Goal: Navigation & Orientation: Understand site structure

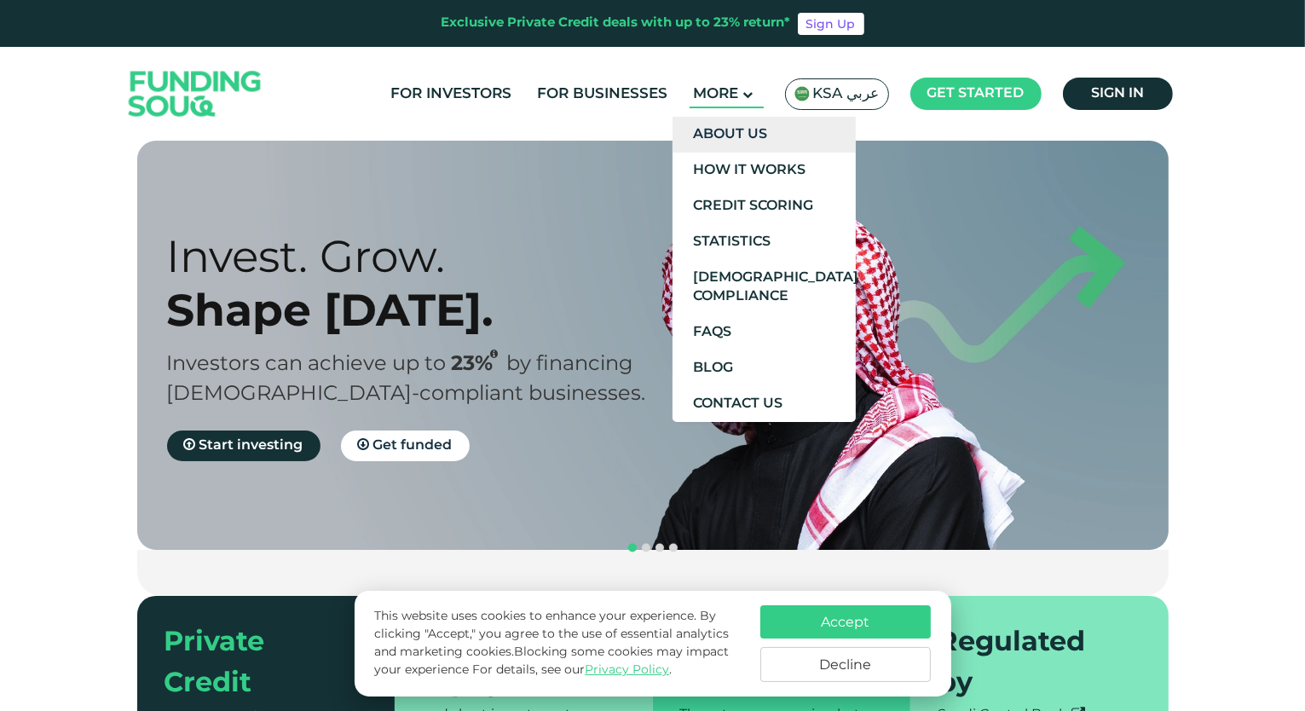
click at [740, 129] on link "About Us" at bounding box center [763, 135] width 183 height 36
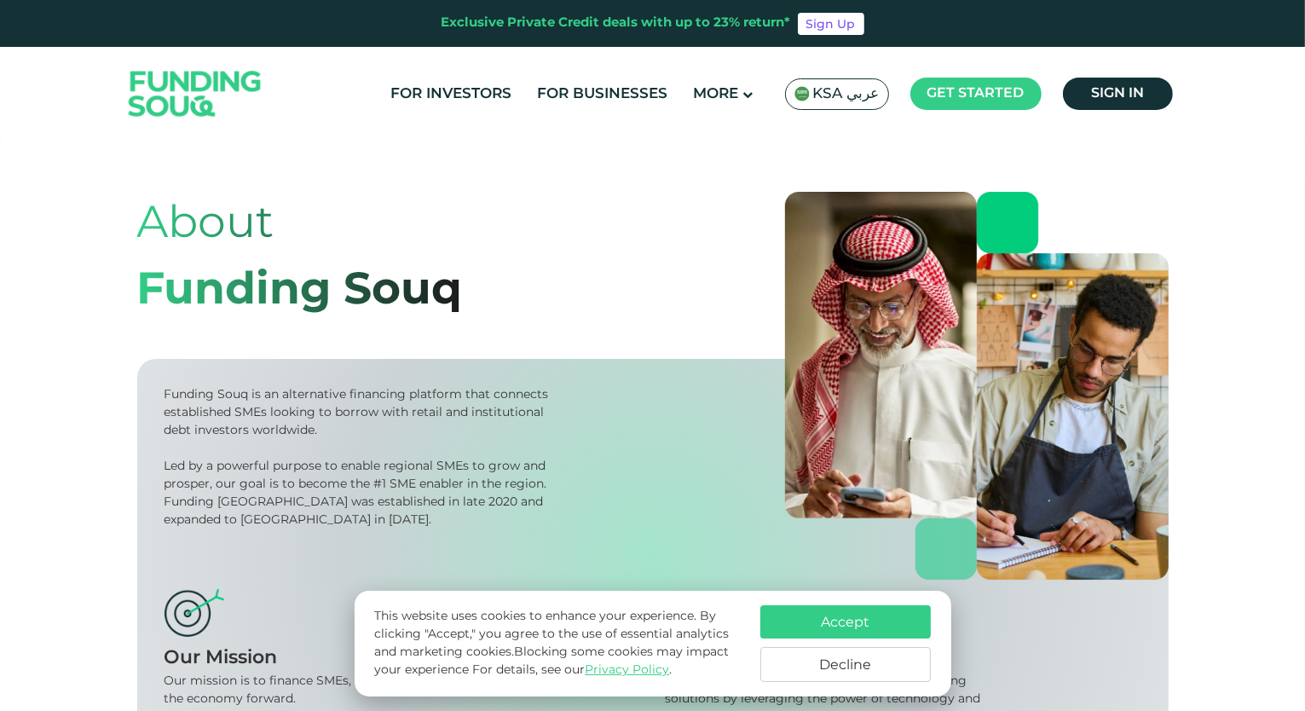
click at [860, 625] on button "Accept" at bounding box center [845, 621] width 170 height 33
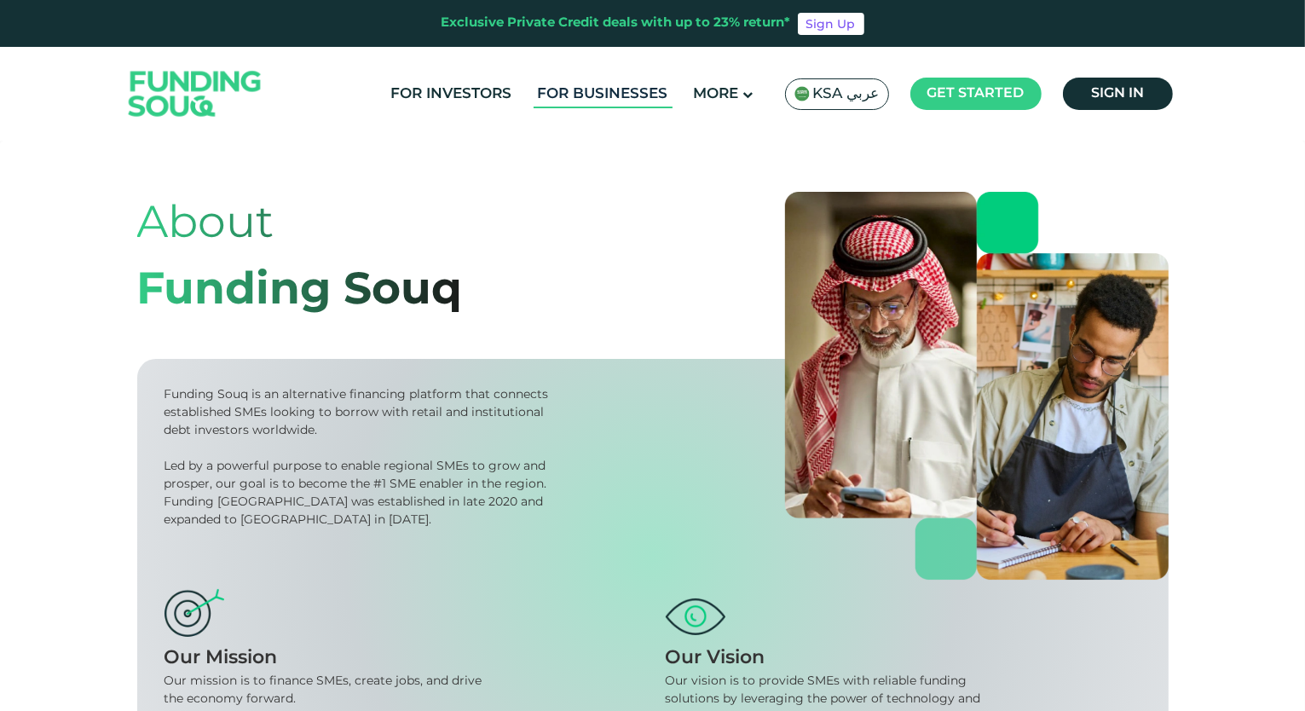
click at [589, 88] on link "For Businesses" at bounding box center [602, 94] width 139 height 28
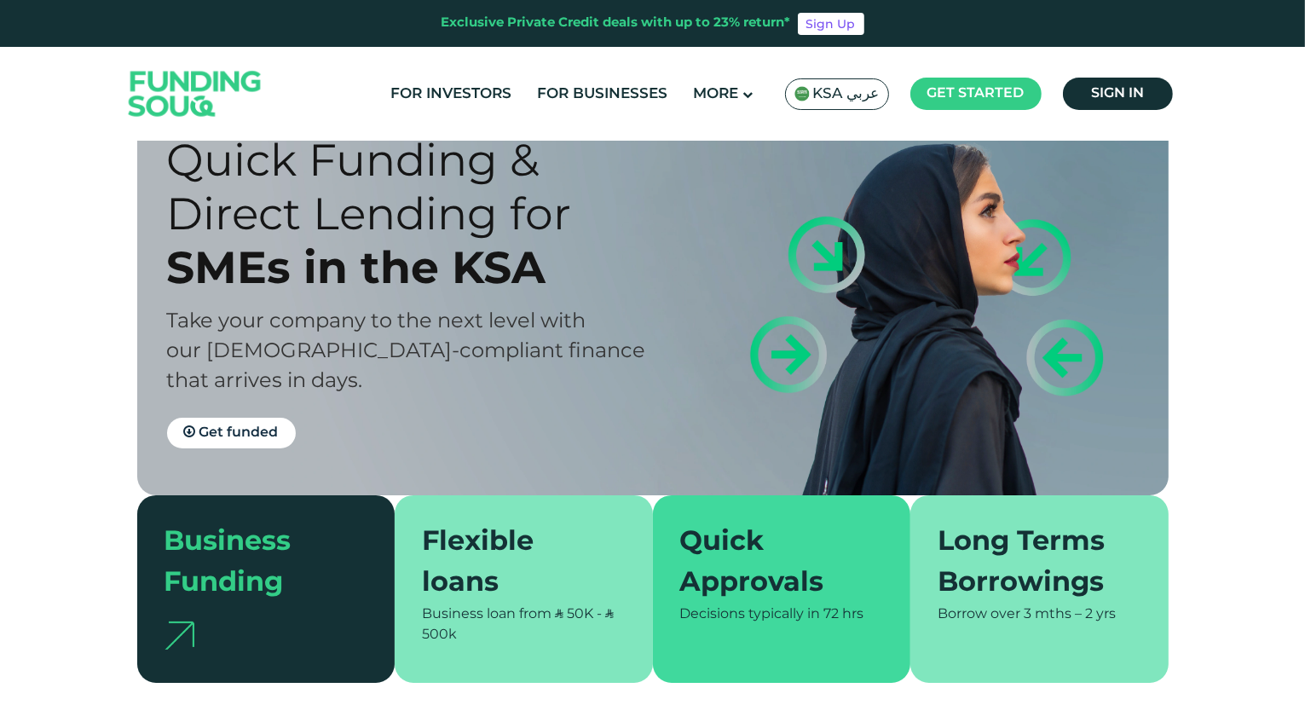
scroll to position [56, 0]
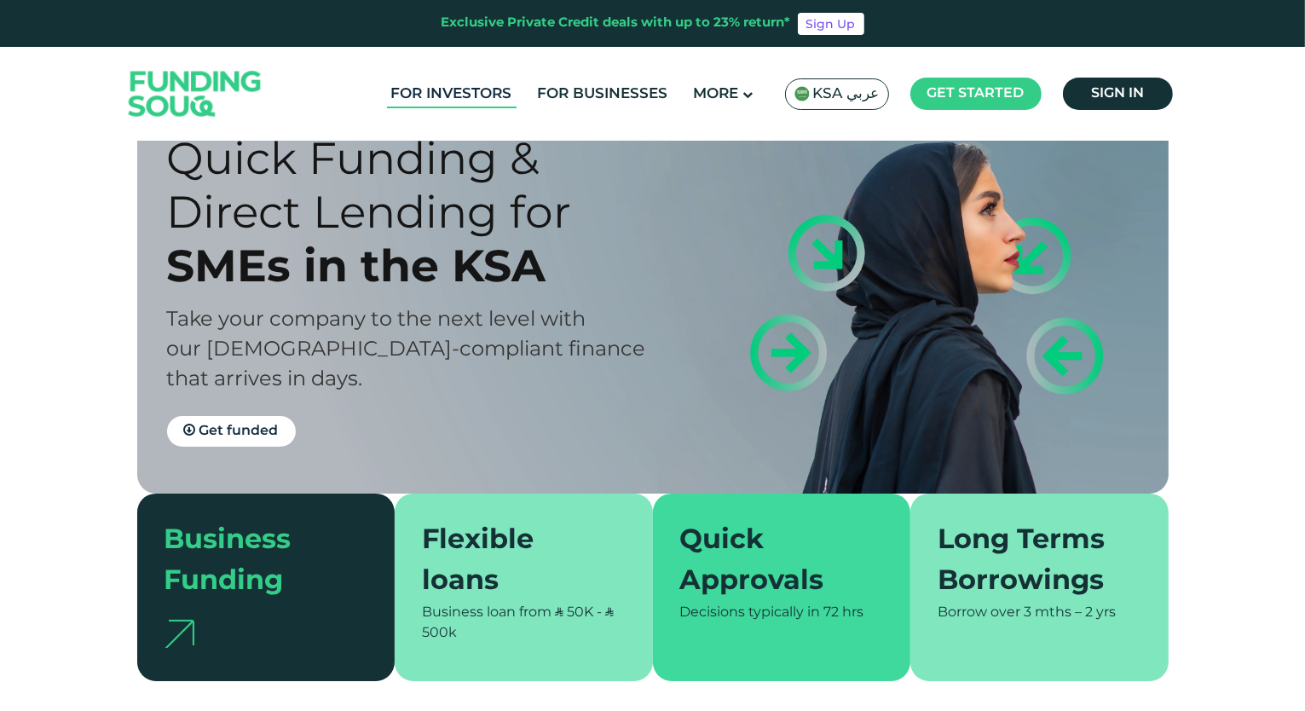
click at [473, 83] on link "For Investors" at bounding box center [452, 94] width 130 height 28
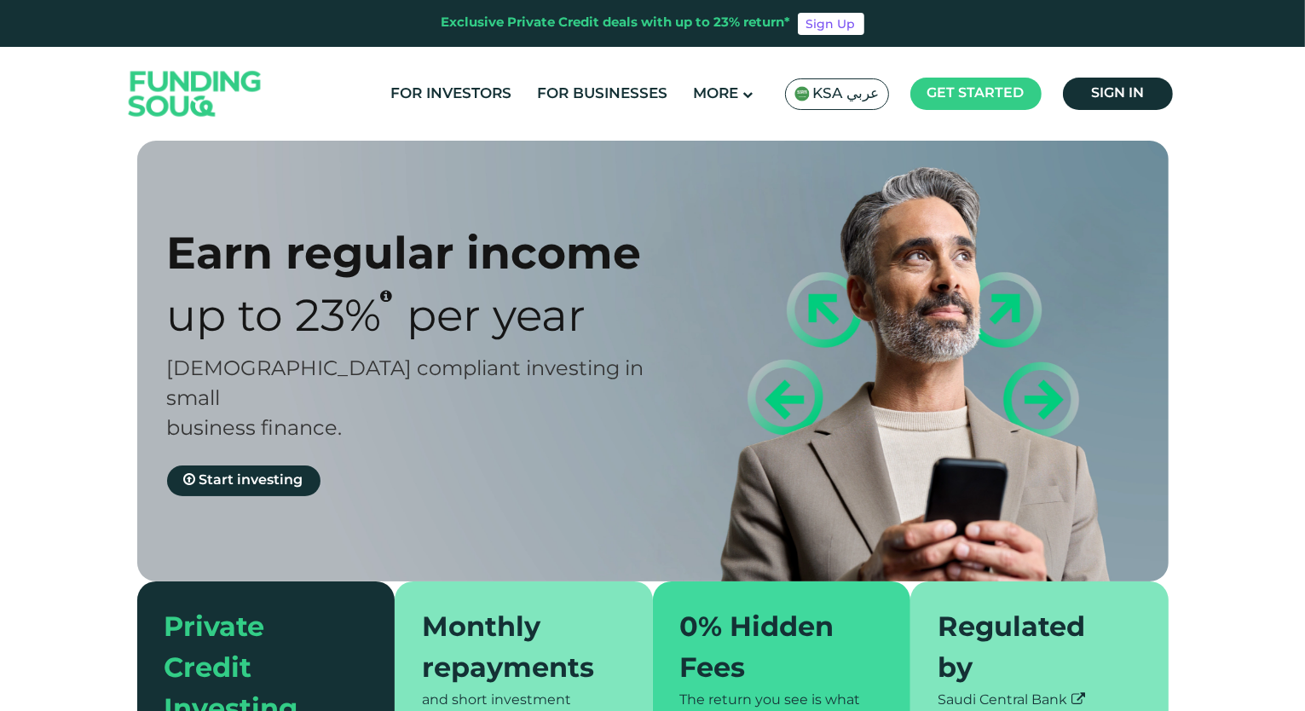
scroll to position [10, 0]
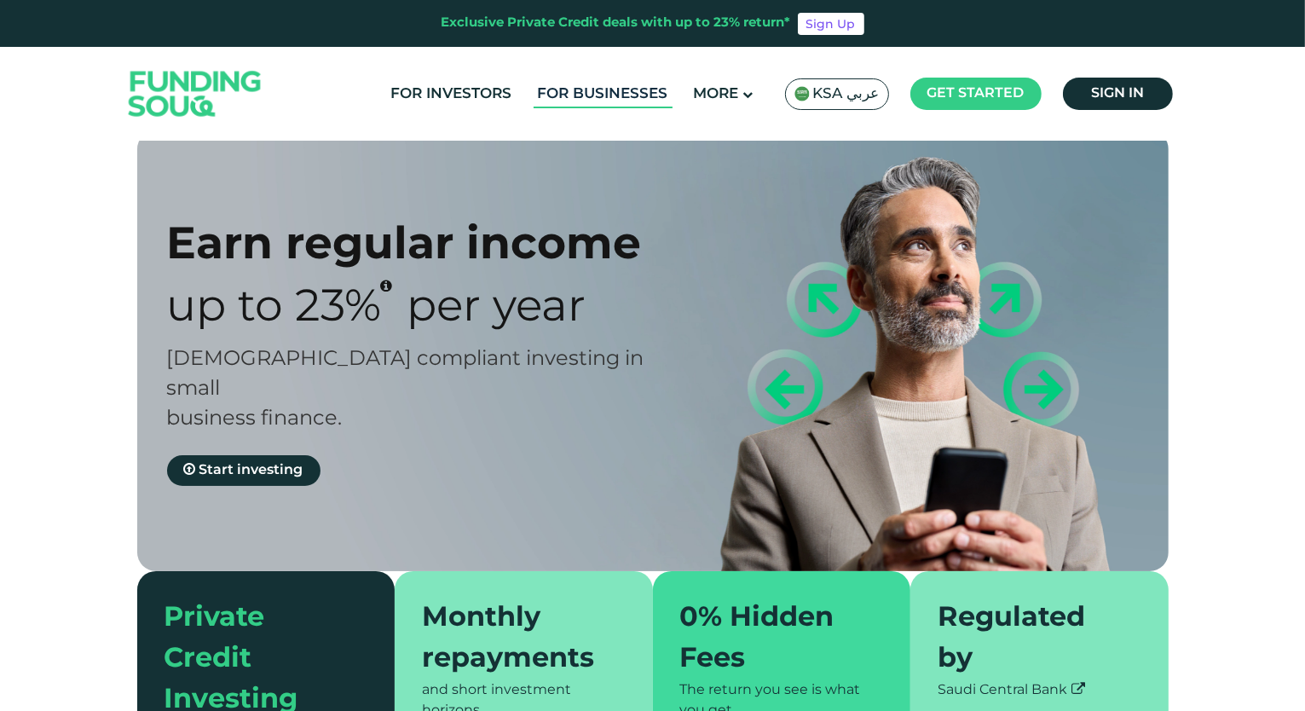
click at [634, 98] on link "For Businesses" at bounding box center [602, 94] width 139 height 28
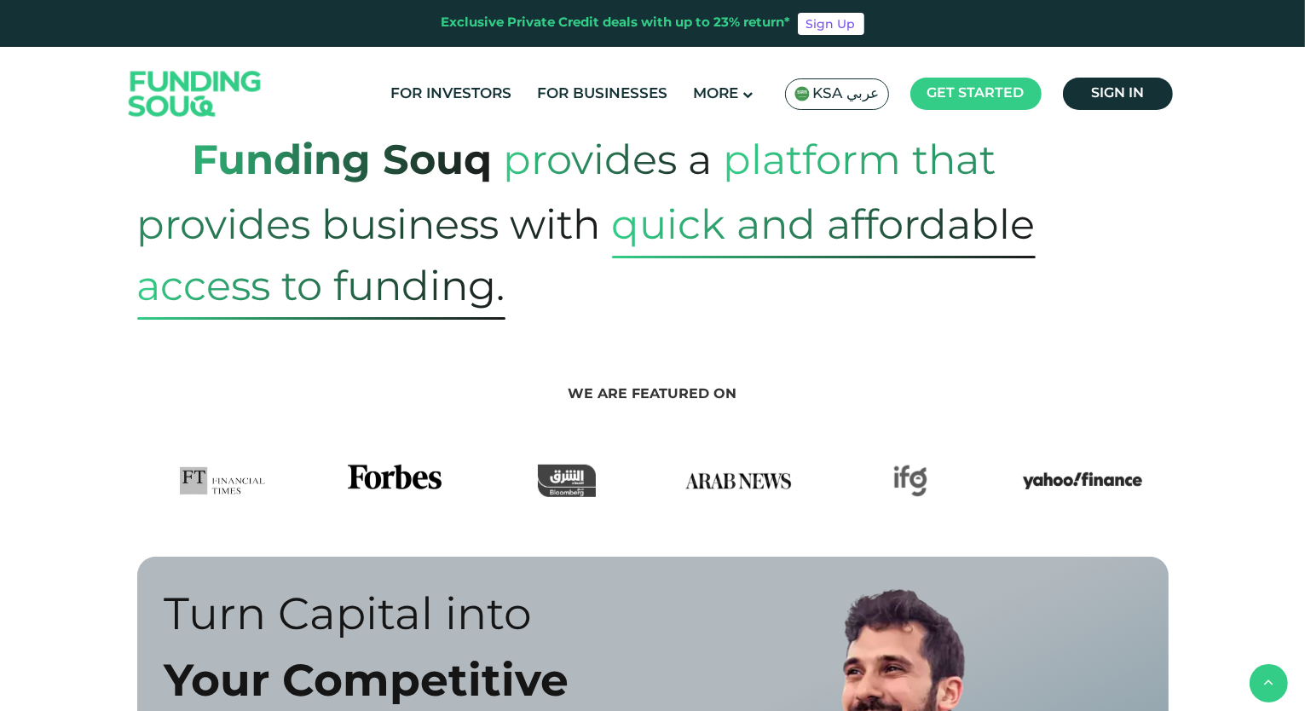
scroll to position [631, 0]
